Goal: Task Accomplishment & Management: Use online tool/utility

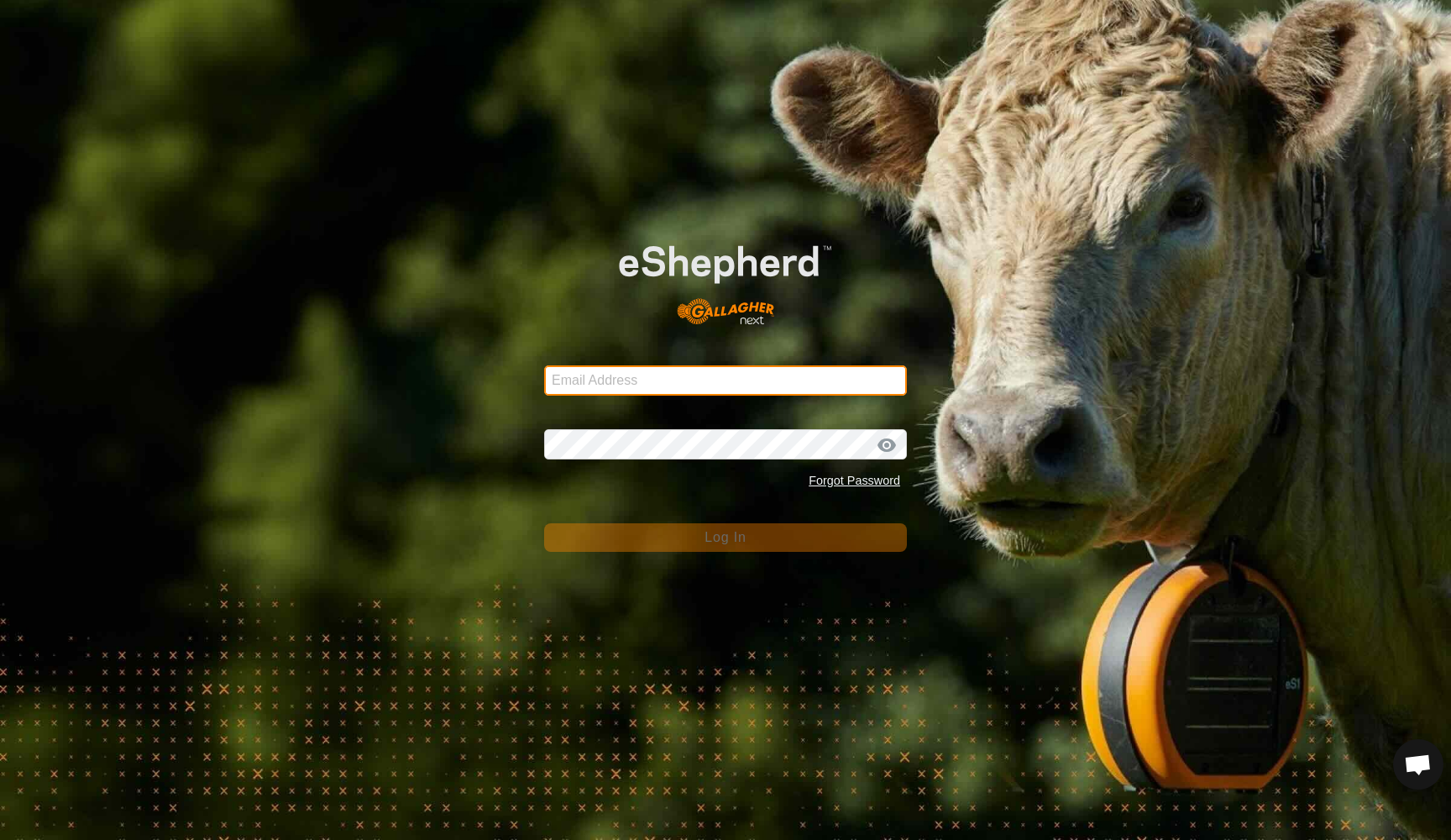
type input "[EMAIL_ADDRESS][DOMAIN_NAME]"
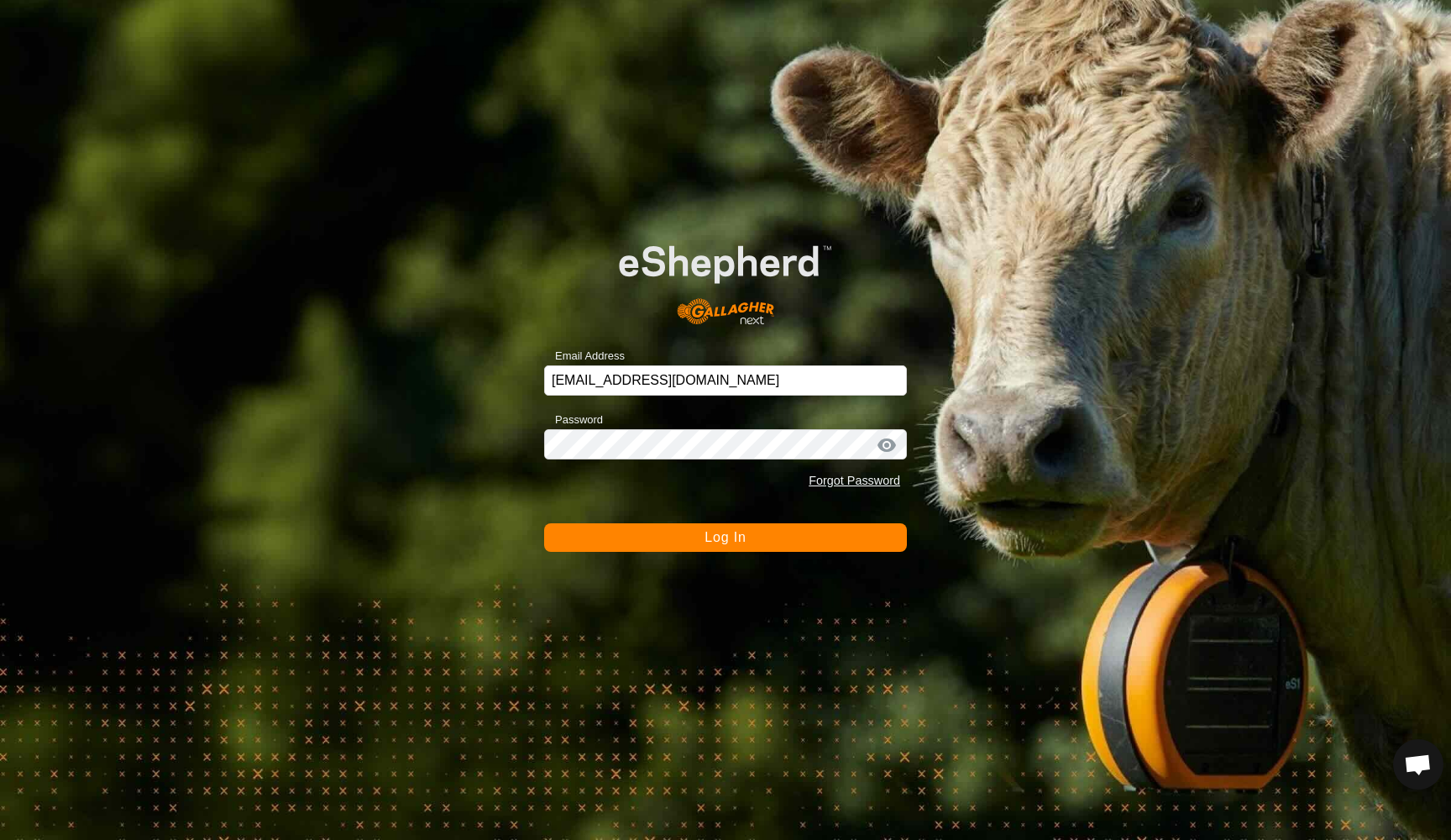
click at [727, 546] on button "Log In" at bounding box center [725, 537] width 363 height 29
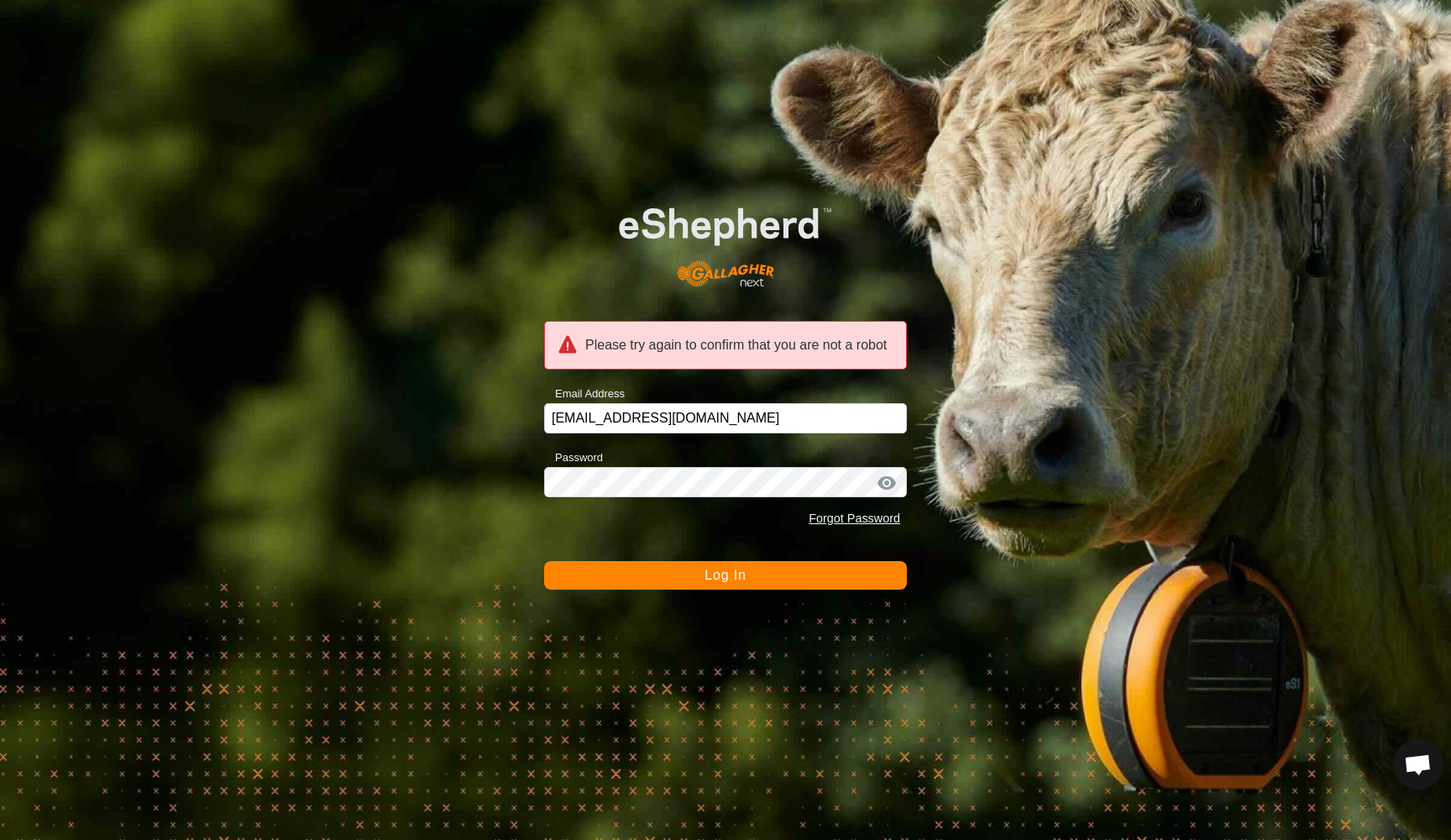
click at [719, 575] on span "Log In" at bounding box center [725, 575] width 41 height 14
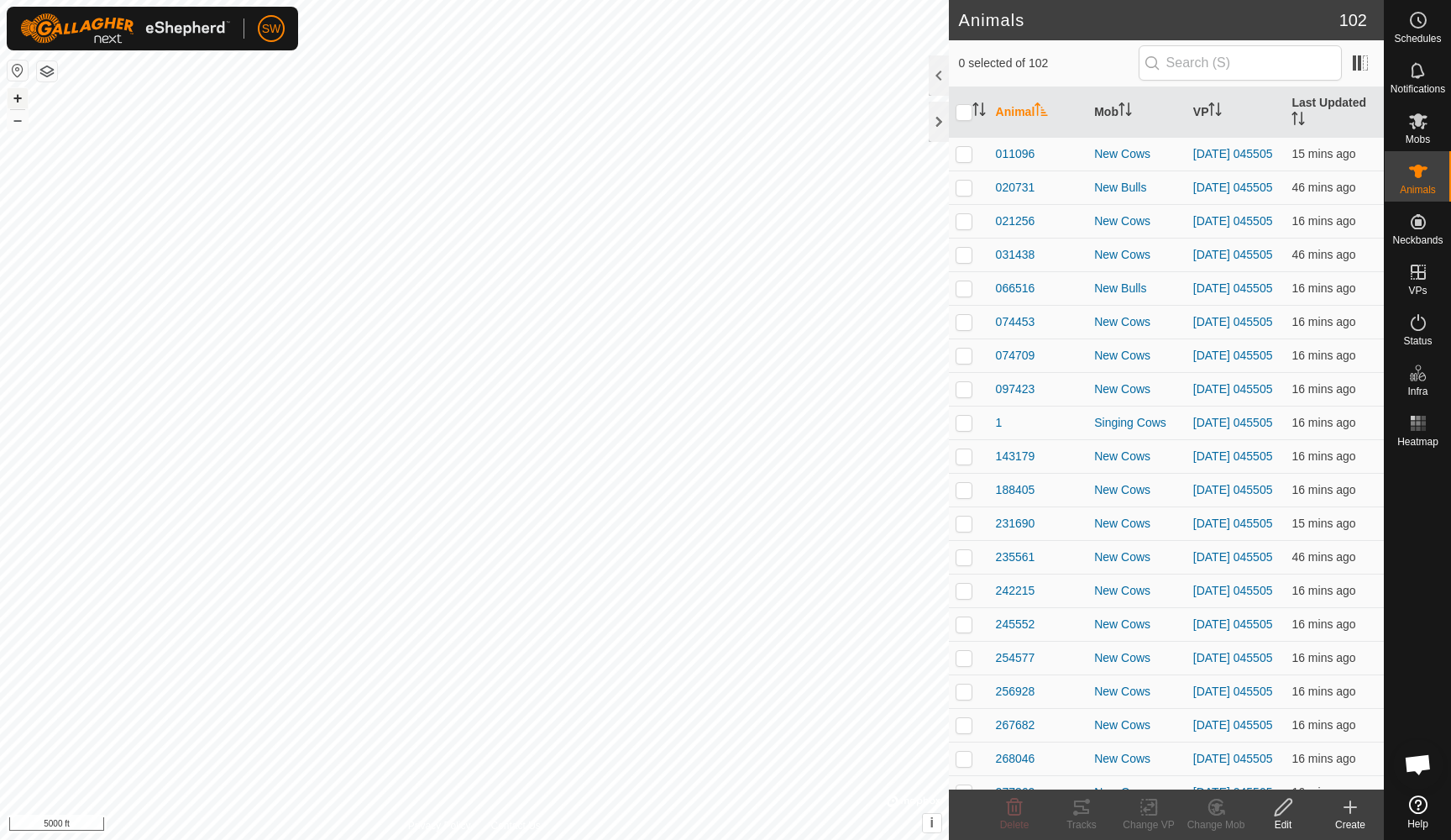
click at [17, 98] on button "+" at bounding box center [17, 98] width 20 height 20
click at [19, 99] on button "+" at bounding box center [17, 98] width 20 height 20
click at [13, 101] on button "+" at bounding box center [17, 98] width 20 height 20
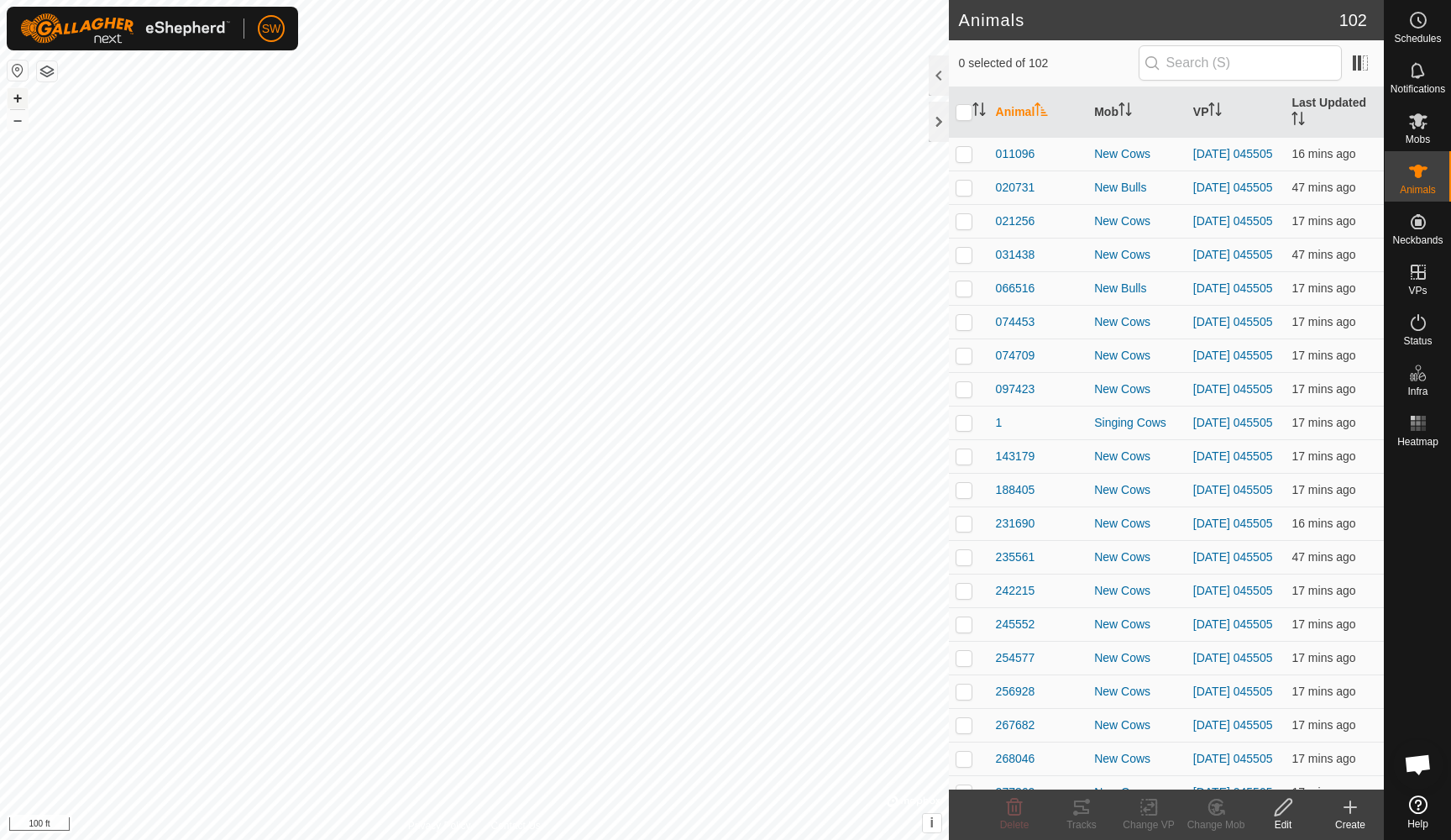
click at [13, 101] on button "+" at bounding box center [17, 98] width 20 height 20
click at [18, 118] on button "–" at bounding box center [17, 120] width 20 height 20
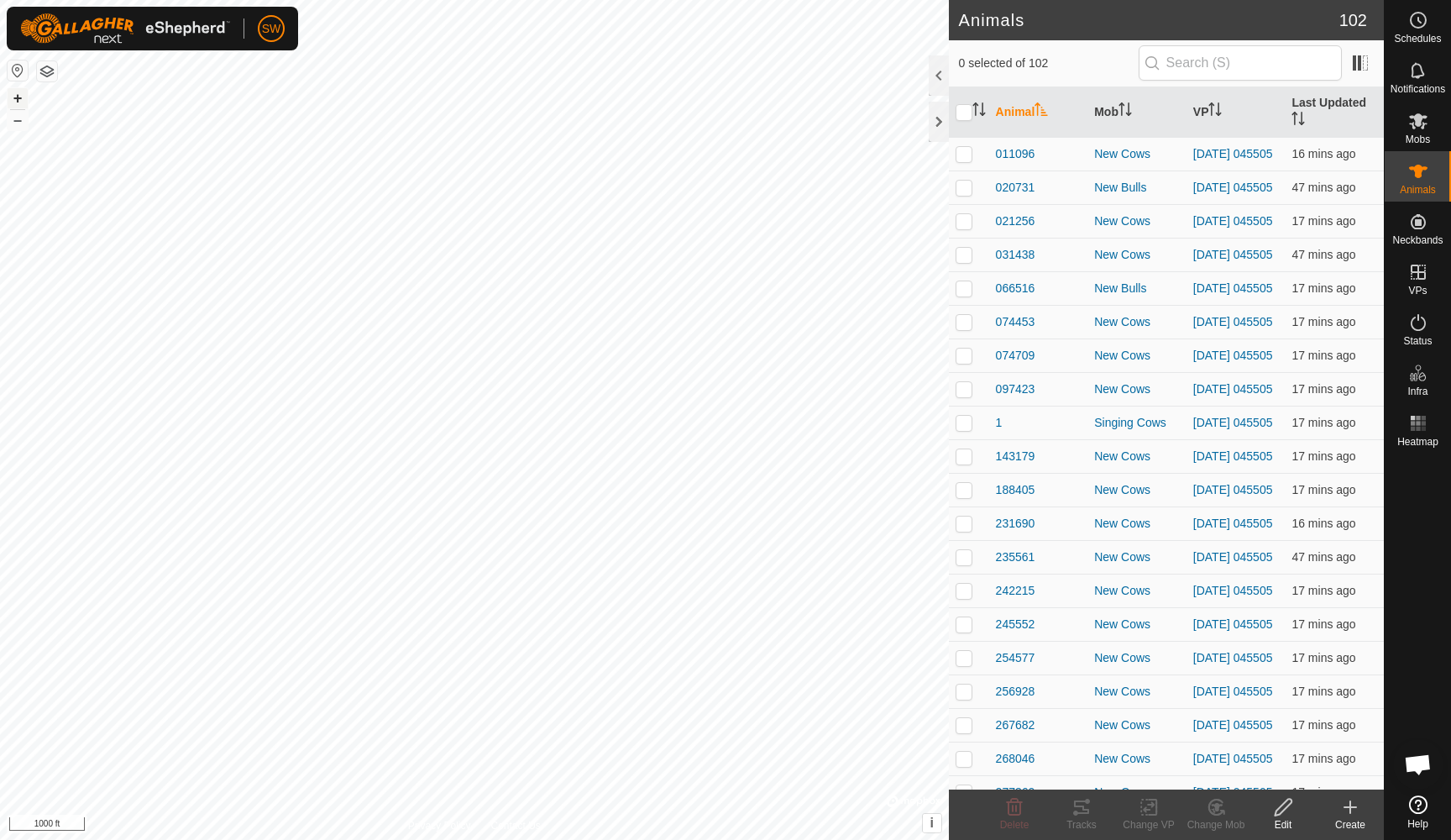
click at [12, 101] on button "+" at bounding box center [17, 98] width 20 height 20
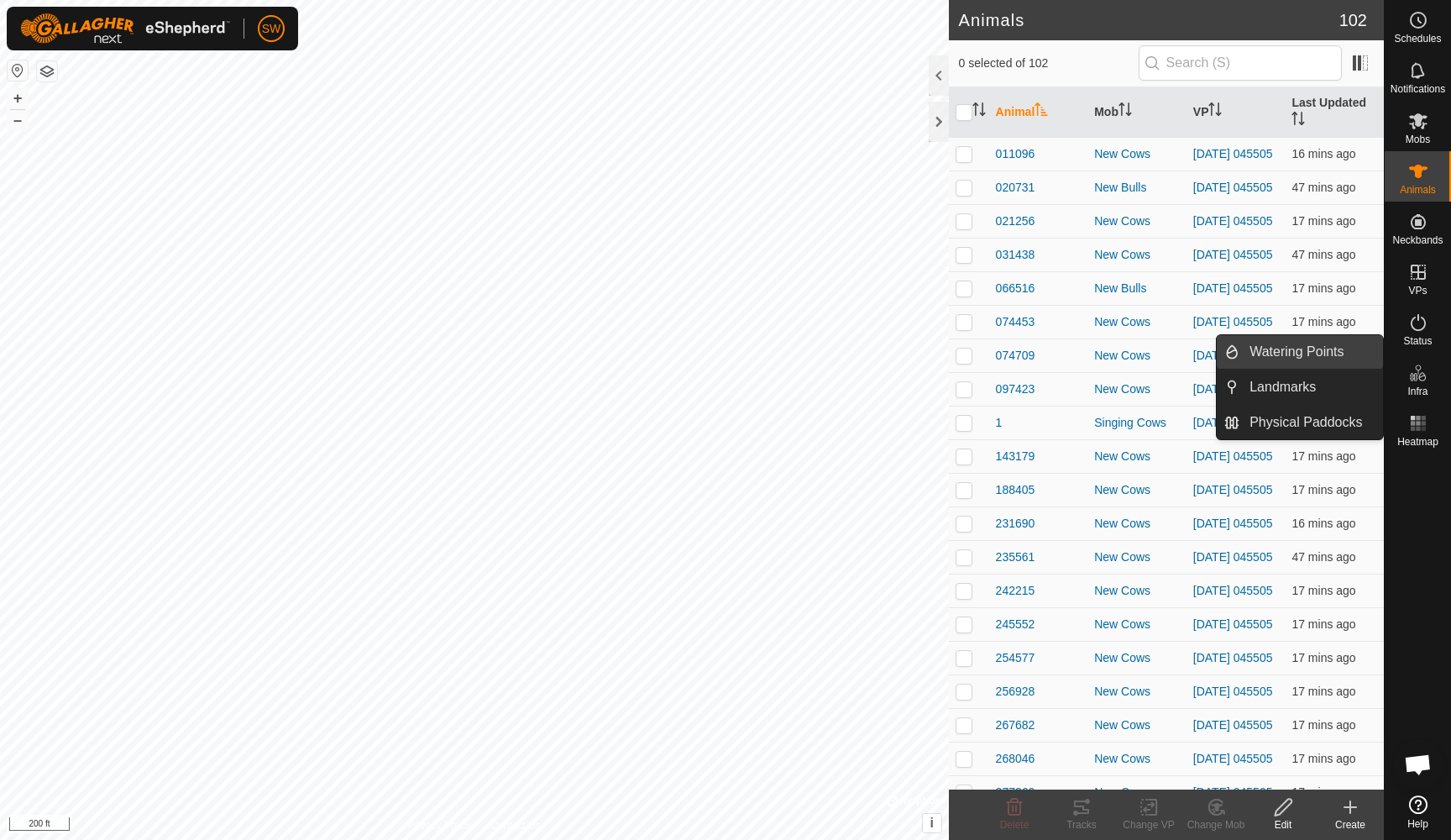
click at [1309, 347] on link "Watering Points" at bounding box center [1311, 352] width 143 height 34
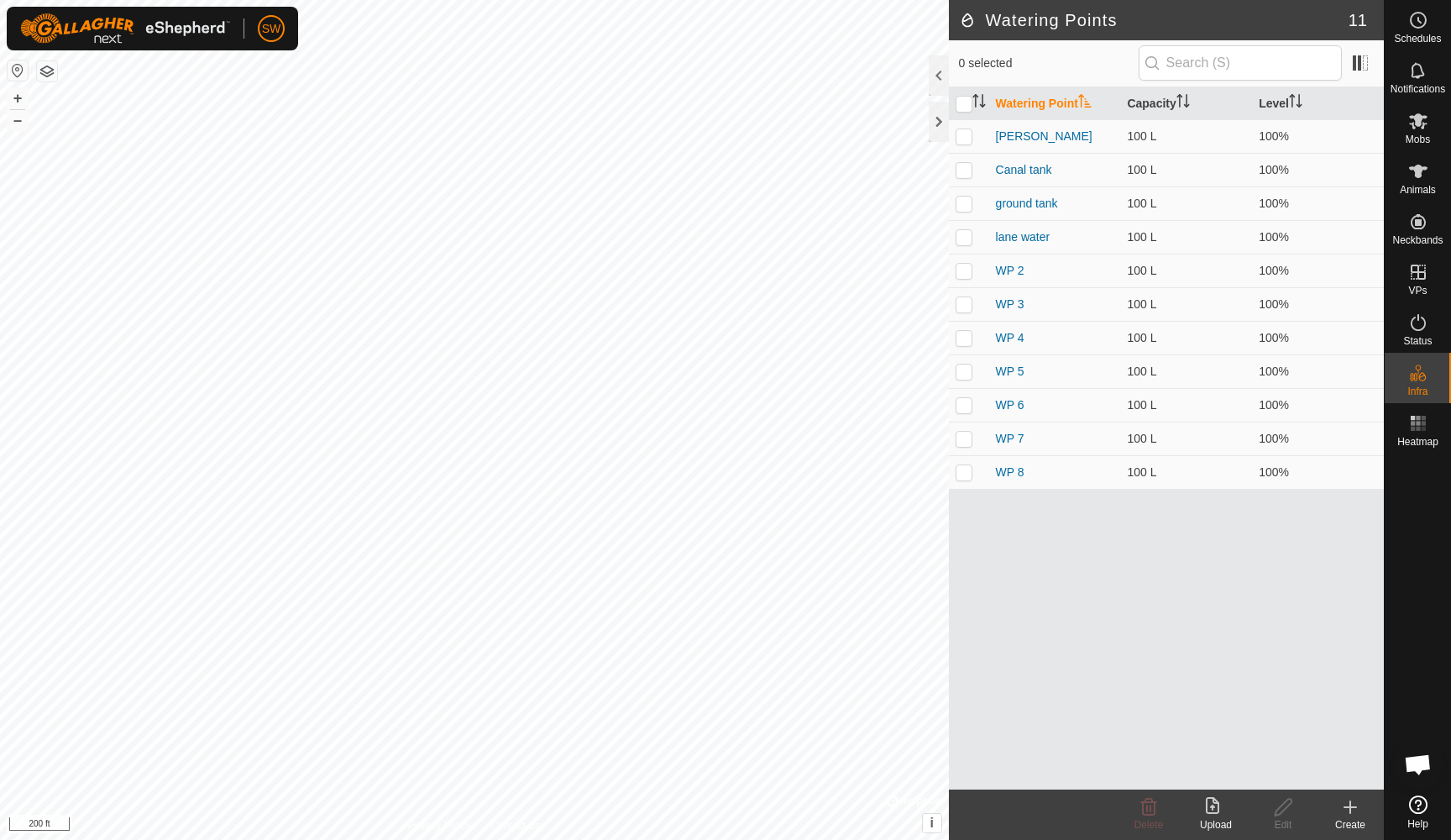
click at [1349, 815] on icon at bounding box center [1350, 807] width 20 height 20
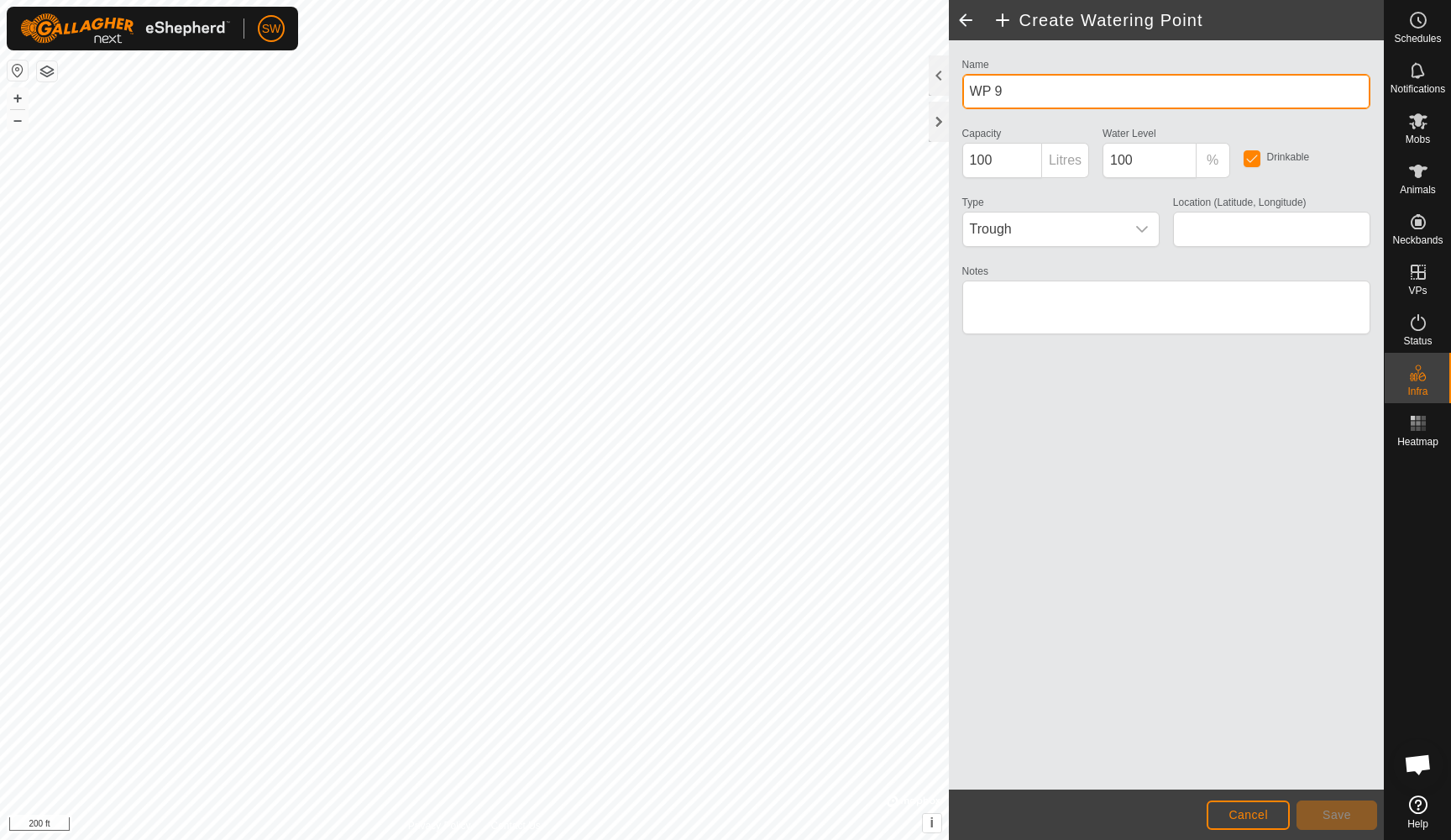
click at [1041, 96] on input "WP 9" at bounding box center [1167, 92] width 408 height 36
type input "W"
type input "[PERSON_NAME] water"
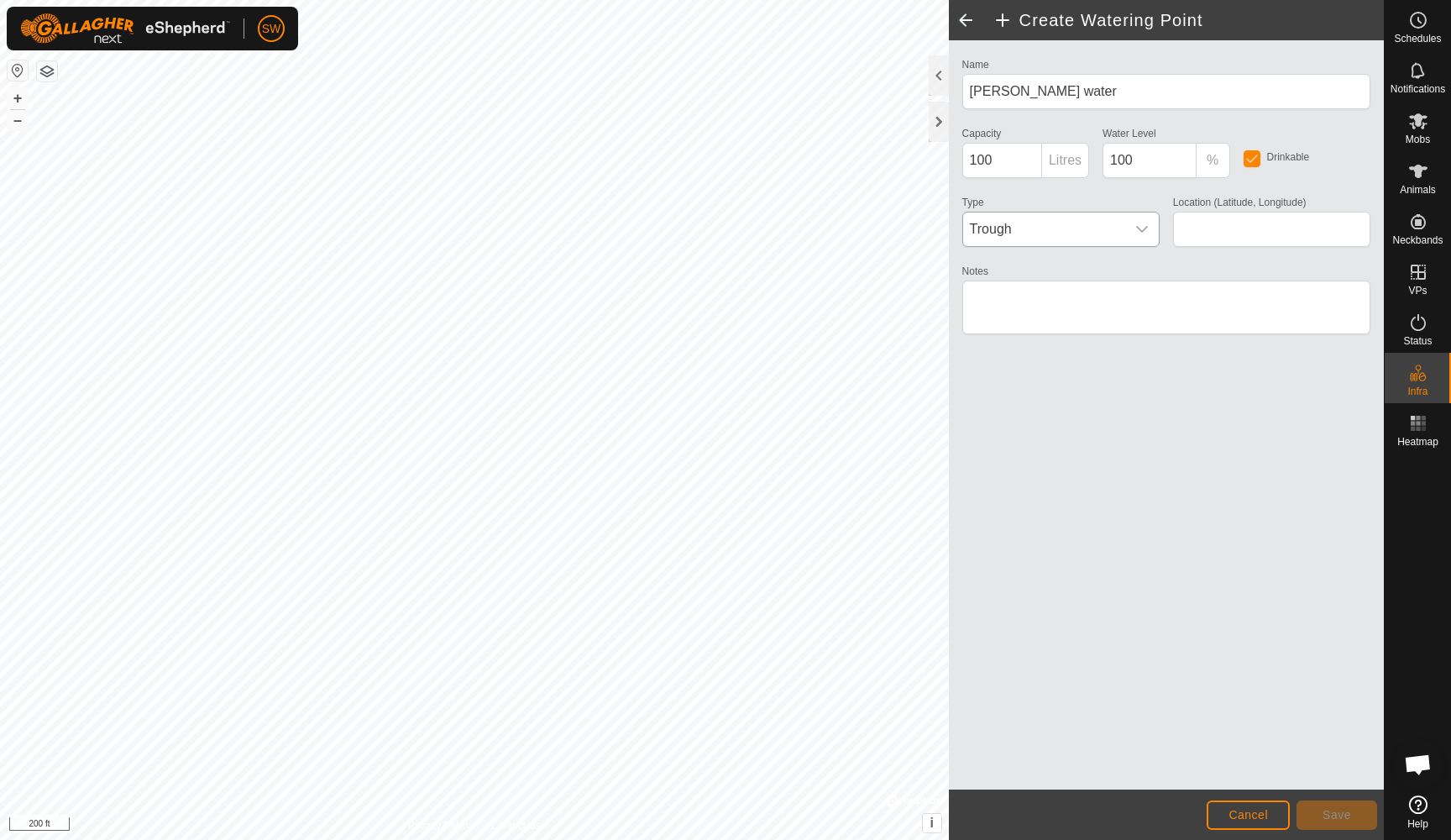
click at [1138, 234] on icon "dropdown trigger" at bounding box center [1142, 229] width 13 height 13
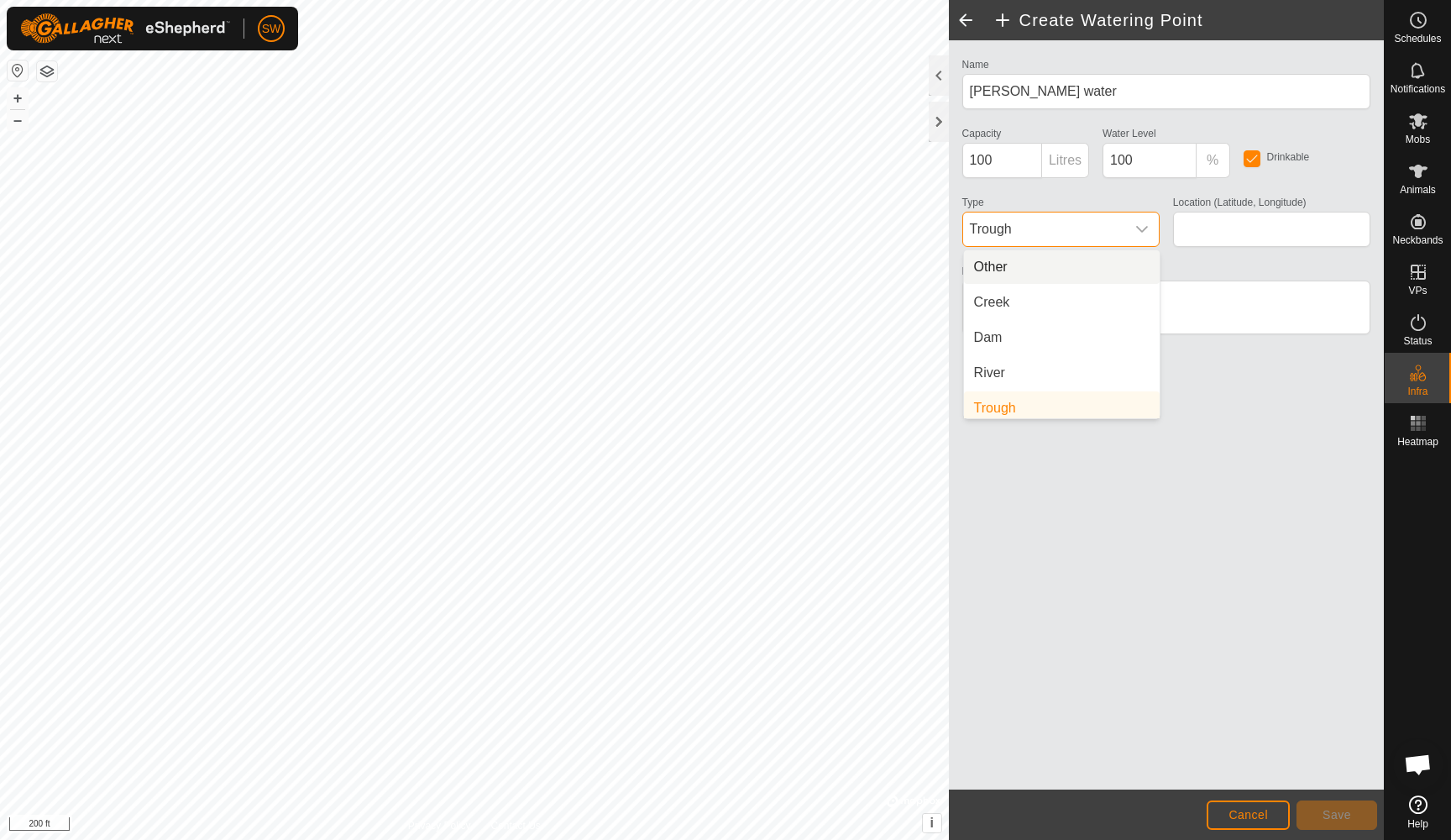
scroll to position [7, 0]
click at [1072, 334] on li "Dam" at bounding box center [1062, 331] width 196 height 34
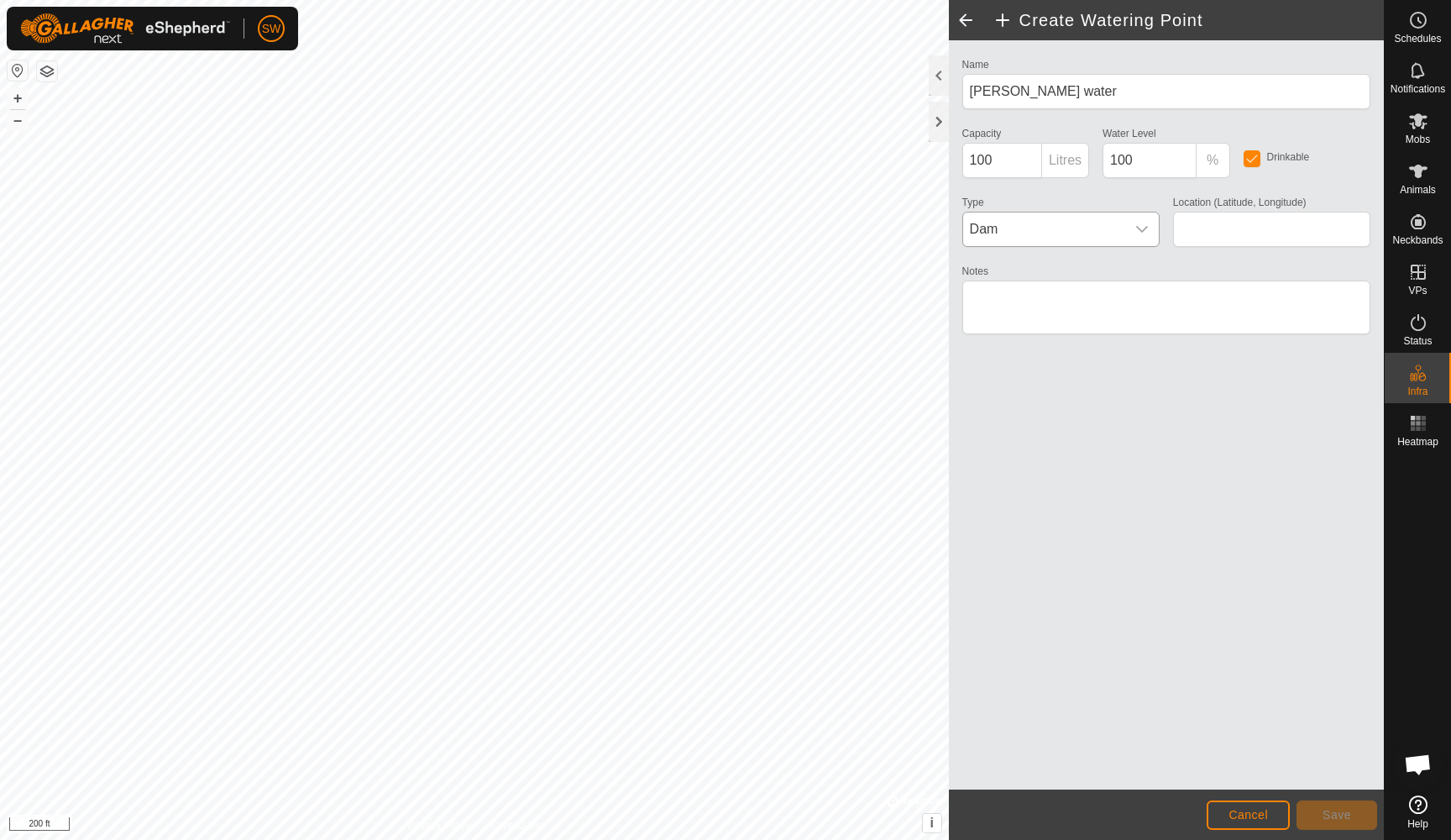
type input "31.220143, -102.797403"
click at [1341, 810] on span "Save" at bounding box center [1337, 814] width 29 height 13
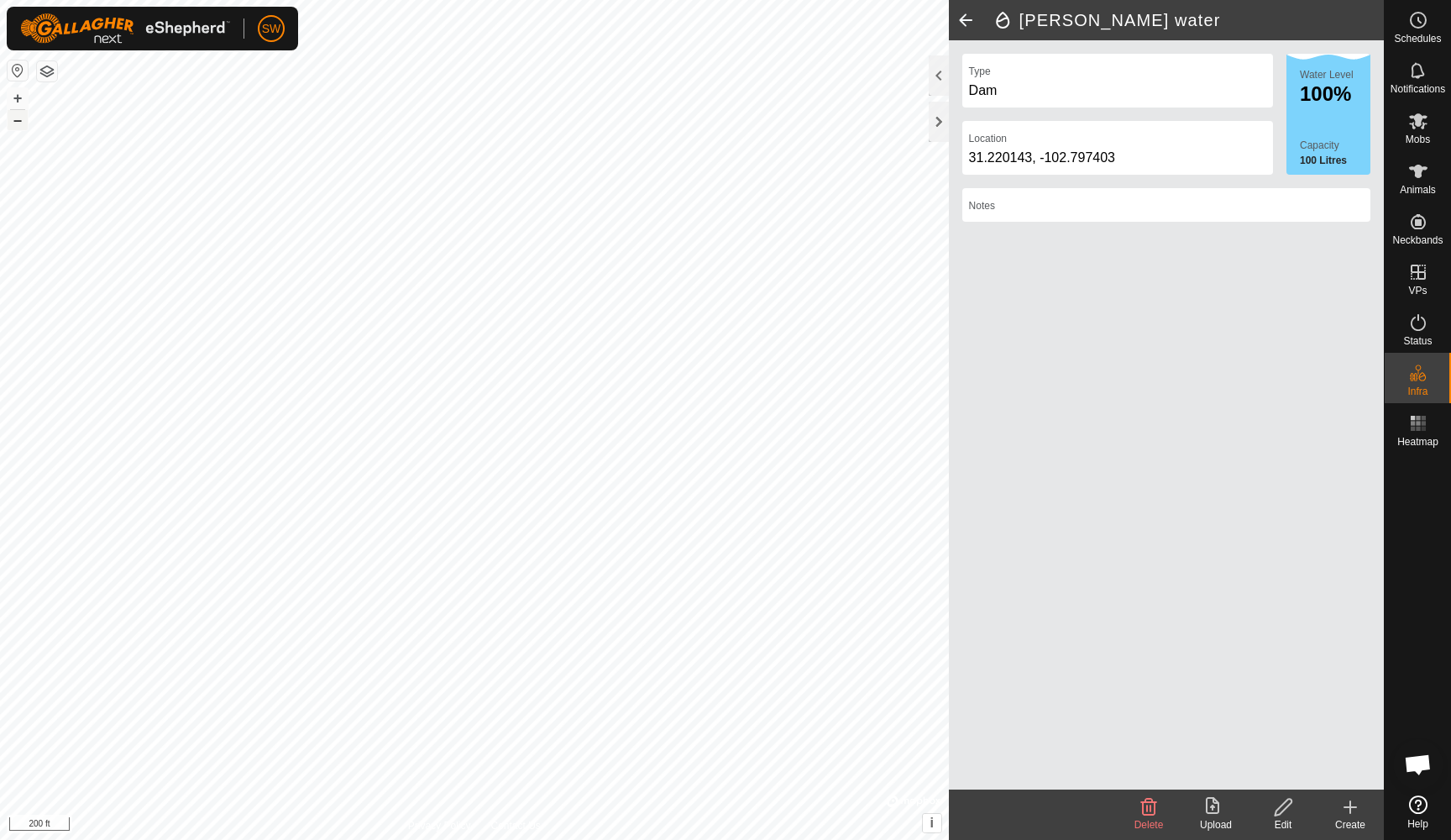
click at [20, 121] on button "–" at bounding box center [17, 120] width 20 height 20
